Goal: Entertainment & Leisure: Consume media (video, audio)

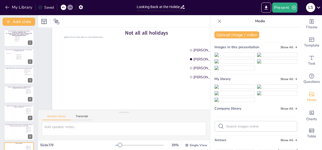
scroll to position [16, 0]
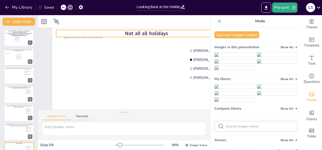
click at [162, 34] on span "Not all all holidays" at bounding box center [146, 33] width 43 height 7
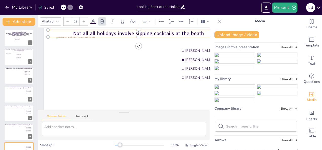
scroll to position [16, 11]
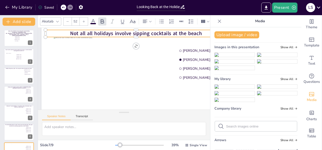
click at [94, 33] on span "Not all all holidays involve sipping cocktails at the beach" at bounding box center [136, 33] width 132 height 7
click at [197, 34] on span "Not all holidays involve sipping cocktails at the beach" at bounding box center [136, 33] width 125 height 7
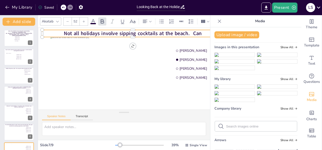
scroll to position [16, 16]
click at [123, 145] on div at bounding box center [139, 146] width 49 height 4
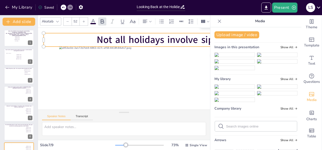
click at [117, 145] on div at bounding box center [120, 145] width 11 height 1
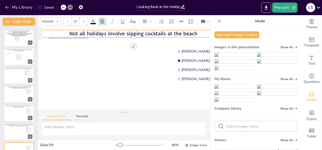
click at [118, 145] on div at bounding box center [120, 145] width 4 height 4
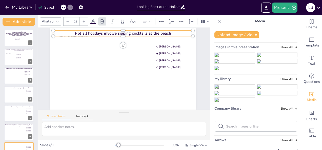
click at [116, 145] on div at bounding box center [118, 145] width 4 height 4
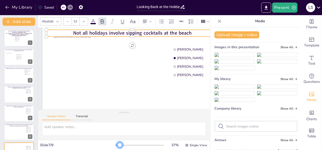
click at [118, 145] on div at bounding box center [120, 145] width 4 height 4
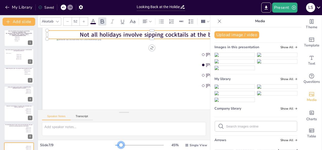
click at [119, 145] on div at bounding box center [121, 145] width 4 height 4
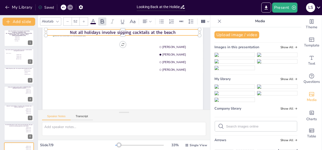
click at [118, 145] on div at bounding box center [139, 146] width 49 height 4
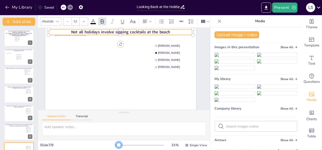
click at [115, 145] on div at bounding box center [139, 146] width 49 height 4
click at [117, 145] on div at bounding box center [119, 145] width 4 height 4
click at [172, 146] on div "31 %" at bounding box center [175, 145] width 12 height 5
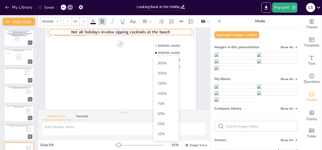
click at [232, 24] on p "Media" at bounding box center [260, 21] width 73 height 12
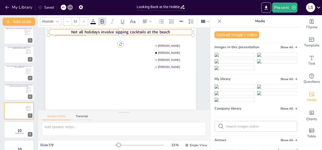
scroll to position [41, 0]
click at [21, 106] on icon at bounding box center [22, 106] width 3 height 3
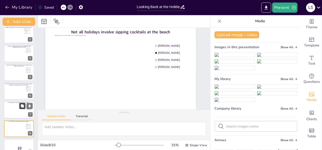
scroll to position [15, 10]
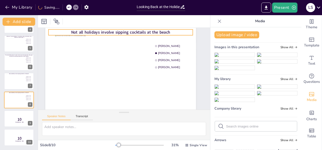
click at [96, 31] on span "Not all holidays involve sipping cocktails at the beach" at bounding box center [120, 33] width 99 height 6
click at [170, 32] on p "Not all holidays involve sipping cocktails at the beach" at bounding box center [120, 33] width 144 height 6
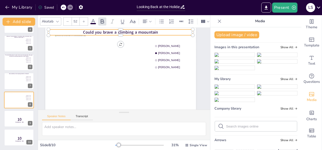
click at [144, 31] on span "Could you brave a climbing a moountain" at bounding box center [120, 33] width 75 height 6
click at [142, 32] on span "Could you brave a climbing a moountain" at bounding box center [120, 33] width 75 height 6
click at [180, 33] on p "Could you brave a climbing a mountain" at bounding box center [120, 33] width 144 height 6
click at [114, 32] on span "Could you brave a climbing a mountain" at bounding box center [120, 33] width 73 height 6
click at [153, 33] on span "Could you brave climbing a mountain" at bounding box center [120, 33] width 69 height 6
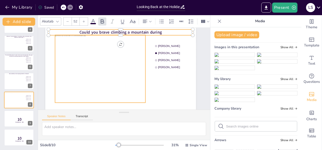
click at [122, 73] on div at bounding box center [100, 69] width 90 height 68
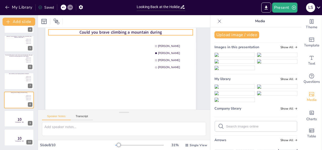
click at [160, 32] on p "Could you brave climbing a mountain during" at bounding box center [120, 33] width 144 height 6
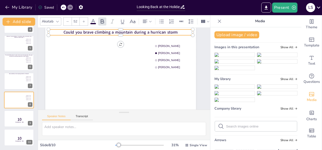
click at [162, 31] on span "Could you brave climbing a mountain during a hurrican storm" at bounding box center [121, 33] width 114 height 6
click at [175, 33] on span "Could you brave climbing a mountain during a hurricane storm" at bounding box center [121, 33] width 116 height 6
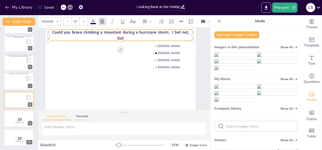
scroll to position [13, 10]
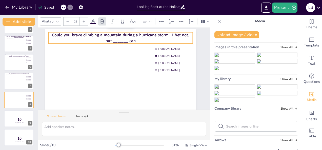
click at [199, 53] on div "Slide 1 Guess who made these stops during their summer holiday "[GEOGRAPHIC_DAT…" at bounding box center [120, 64] width 179 height 99
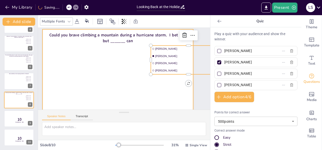
click at [111, 83] on div at bounding box center [118, 71] width 151 height 85
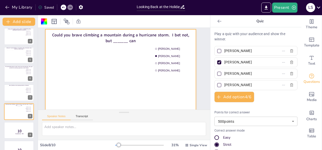
scroll to position [70, 0]
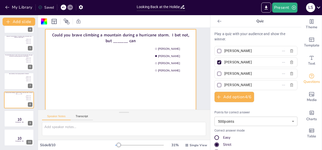
drag, startPoint x: 249, startPoint y: 74, endPoint x: 217, endPoint y: 78, distance: 32.1
click at [217, 78] on div "[PERSON_NAME]" at bounding box center [255, 74] width 83 height 10
type input "[PERSON_NAME]"
drag, startPoint x: 255, startPoint y: 83, endPoint x: 219, endPoint y: 86, distance: 36.9
click at [222, 86] on span "[PERSON_NAME]" at bounding box center [245, 85] width 47 height 7
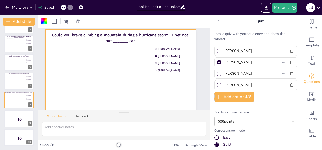
click at [224, 86] on input "[PERSON_NAME]" at bounding box center [247, 85] width 47 height 7
type input "[PERSON_NAME]"
click at [199, 36] on div "Slide 1 Guess who made these stops during their summer holiday "[GEOGRAPHIC_DAT…" at bounding box center [120, 64] width 179 height 99
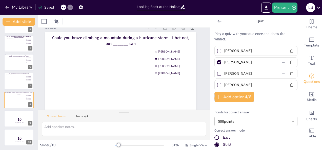
scroll to position [0, 10]
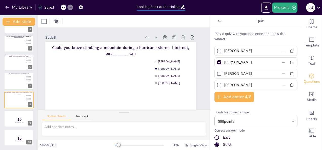
click at [171, 7] on input "Looking Back at the Holidays - Fun Quiz" at bounding box center [158, 6] width 43 height 7
click at [85, 28] on div "Slide 1 Guess who made these stops during their summer holiday "[GEOGRAPHIC_DAT…" at bounding box center [120, 77] width 151 height 99
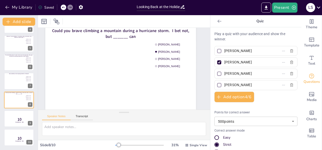
scroll to position [0, 10]
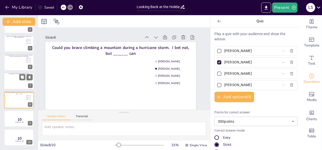
click at [15, 79] on div at bounding box center [15, 81] width 18 height 14
type input "[PERSON_NAME]"
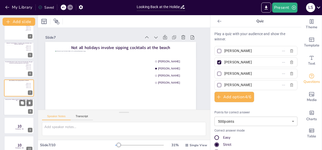
click at [14, 109] on div at bounding box center [19, 107] width 30 height 17
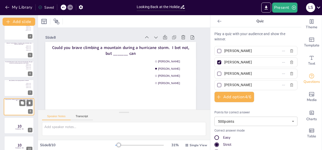
type input "[PERSON_NAME]"
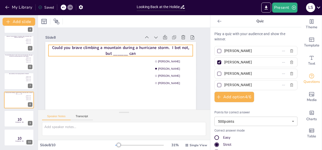
click at [127, 53] on span "Could you brave climbing a mountain during a hurricane storm. I bet not, but __…" at bounding box center [120, 50] width 137 height 11
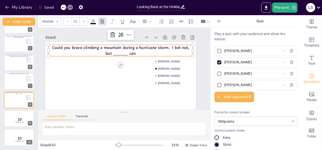
click at [127, 53] on span "Could you brave climbing a mountain during a hurricane storm. I bet not, but __…" at bounding box center [120, 50] width 137 height 11
click at [154, 118] on div "Speaker Notes Transcript" at bounding box center [124, 116] width 172 height 12
click at [71, 30] on div "Slide 1 Guess who made these stops during their summer holiday "[GEOGRAPHIC_DAT…" at bounding box center [120, 77] width 151 height 99
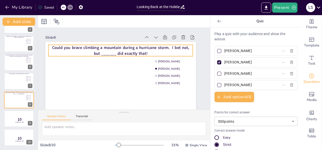
click at [53, 47] on span "Could you brave climbing a mountain during a hurricane storm. I bet not, but __…" at bounding box center [120, 50] width 137 height 11
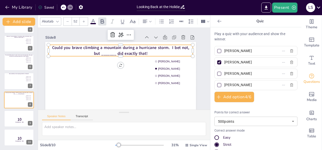
click at [53, 47] on span "Could you brave climbing a mountain during a hurricane storm. I bet not, but __…" at bounding box center [120, 50] width 137 height 11
click at [55, 47] on span "Could you brave climbing a mountain during a hurricane storm. I bet not, but __…" at bounding box center [120, 50] width 137 height 11
click at [201, 51] on div "Slide 1 Guess who made these stops during their summer holiday "[GEOGRAPHIC_DAT…" at bounding box center [120, 77] width 179 height 99
